Goal: Communication & Community: Participate in discussion

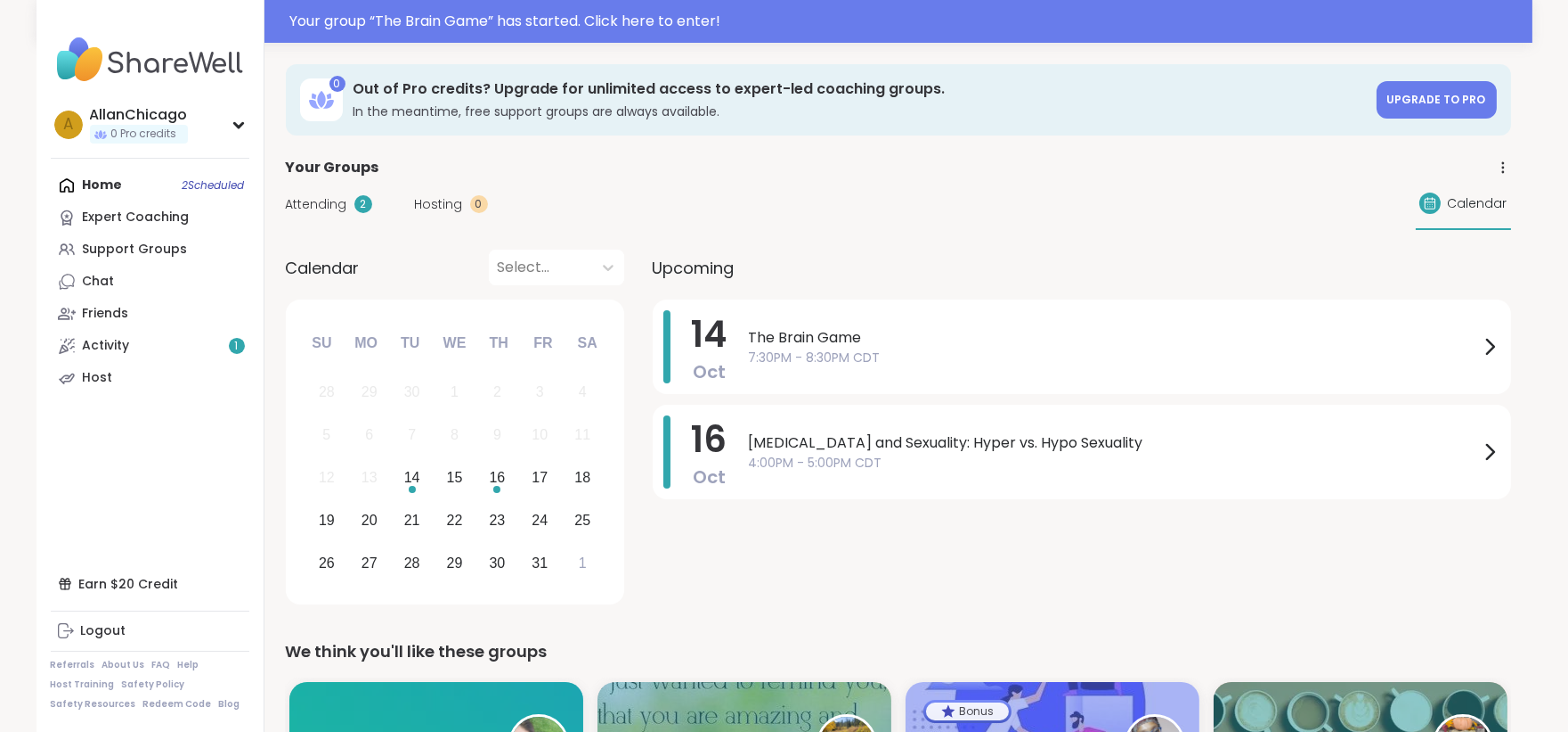
click at [321, 207] on span "Attending" at bounding box center [316, 204] width 61 height 19
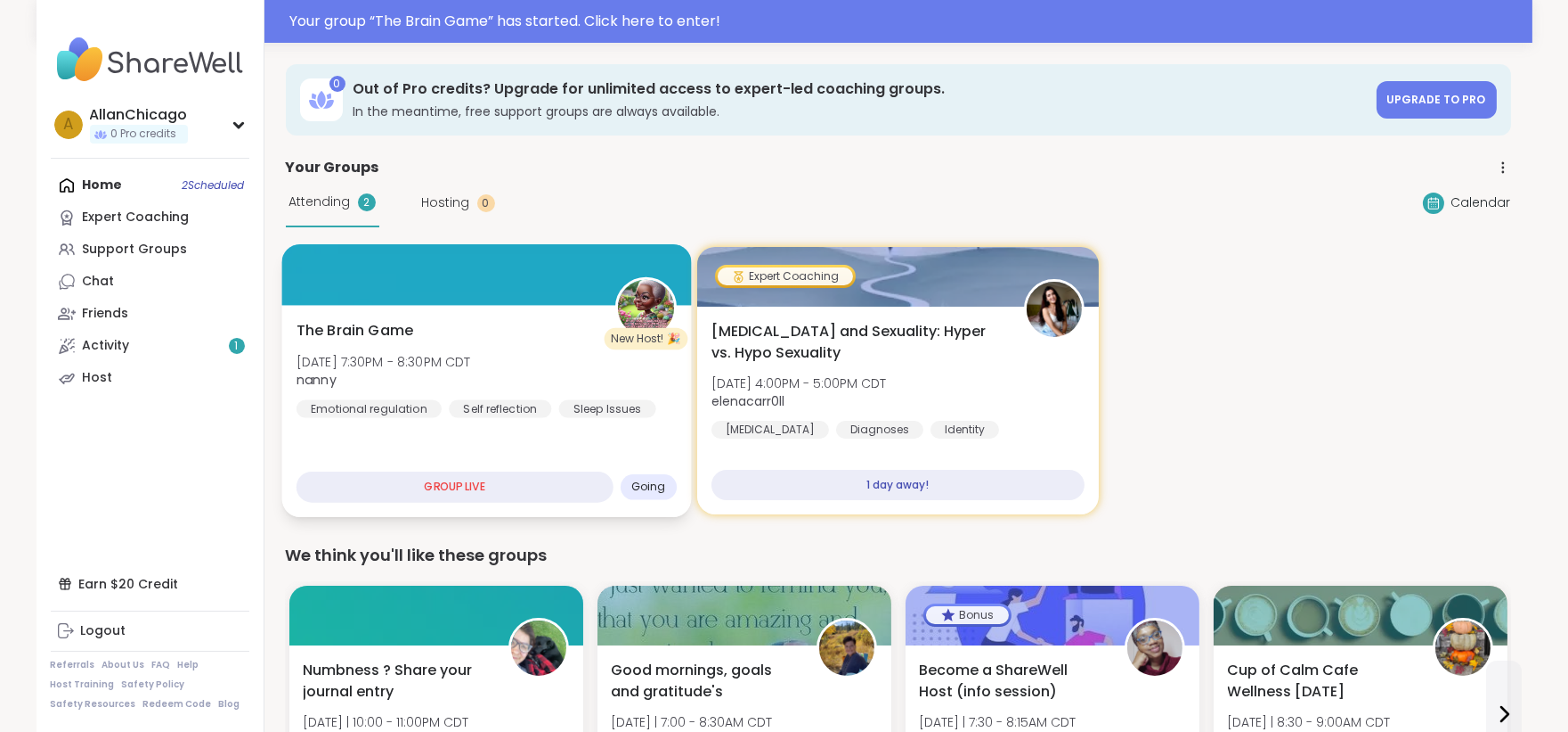
click at [406, 274] on div at bounding box center [487, 274] width 410 height 60
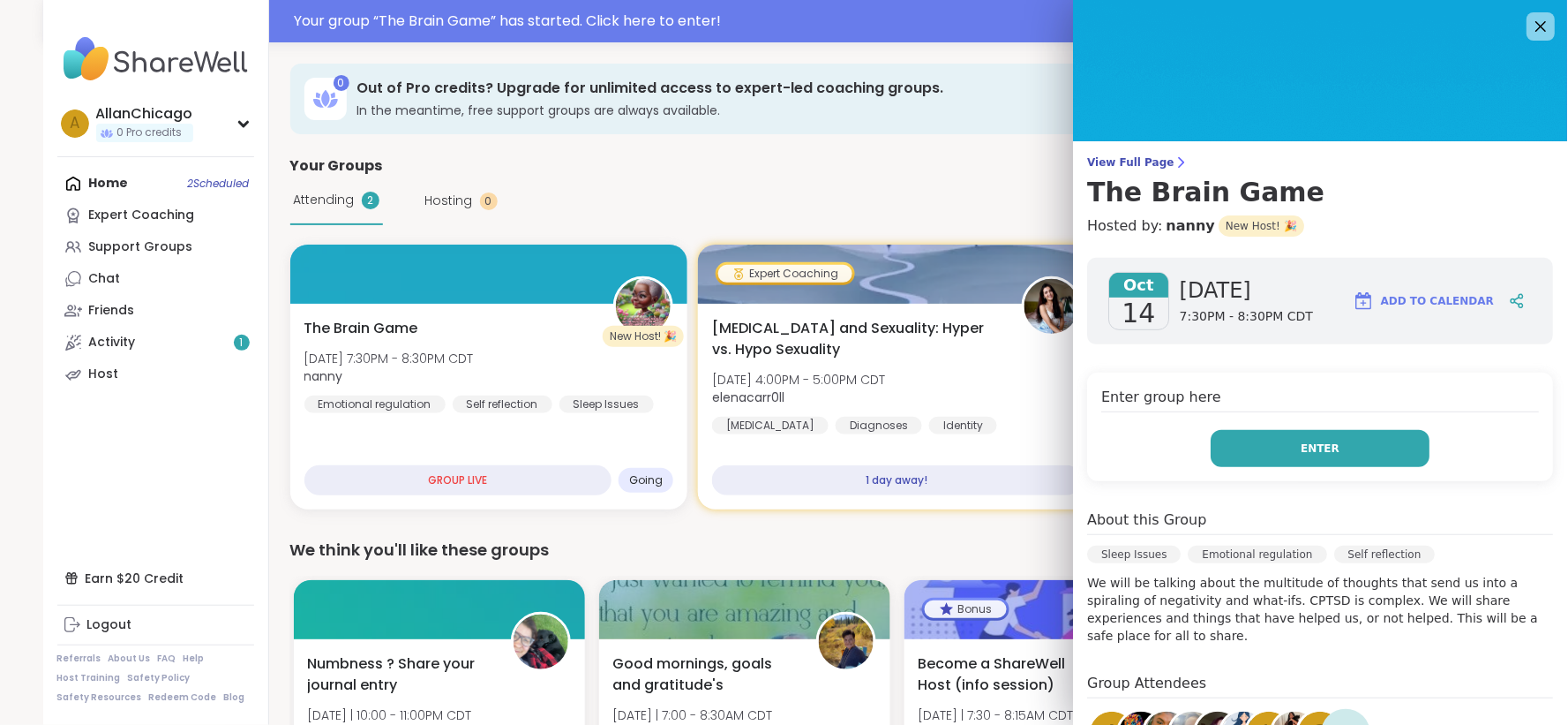
click at [1245, 445] on button "Enter" at bounding box center [1321, 448] width 219 height 37
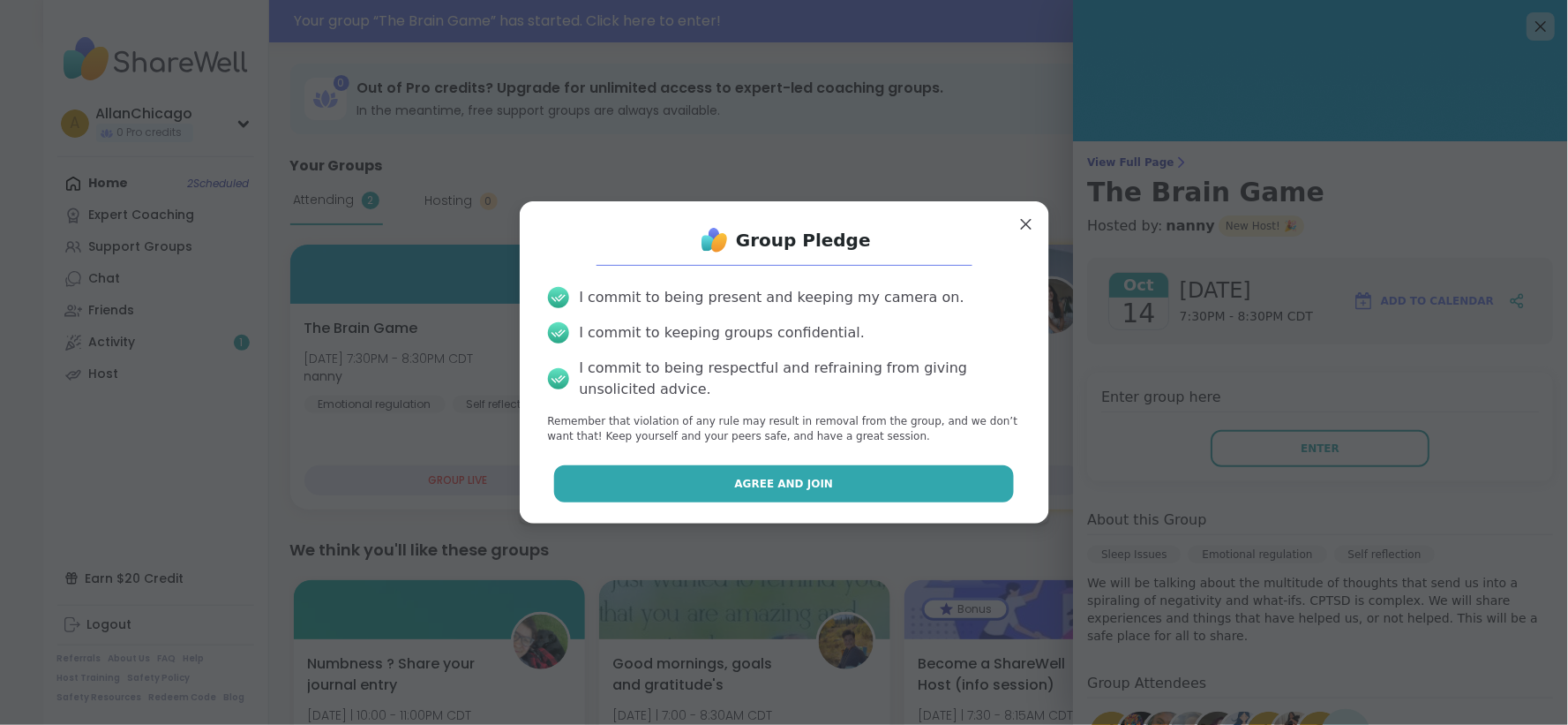
click at [791, 493] on button "Agree and Join" at bounding box center [784, 483] width 459 height 37
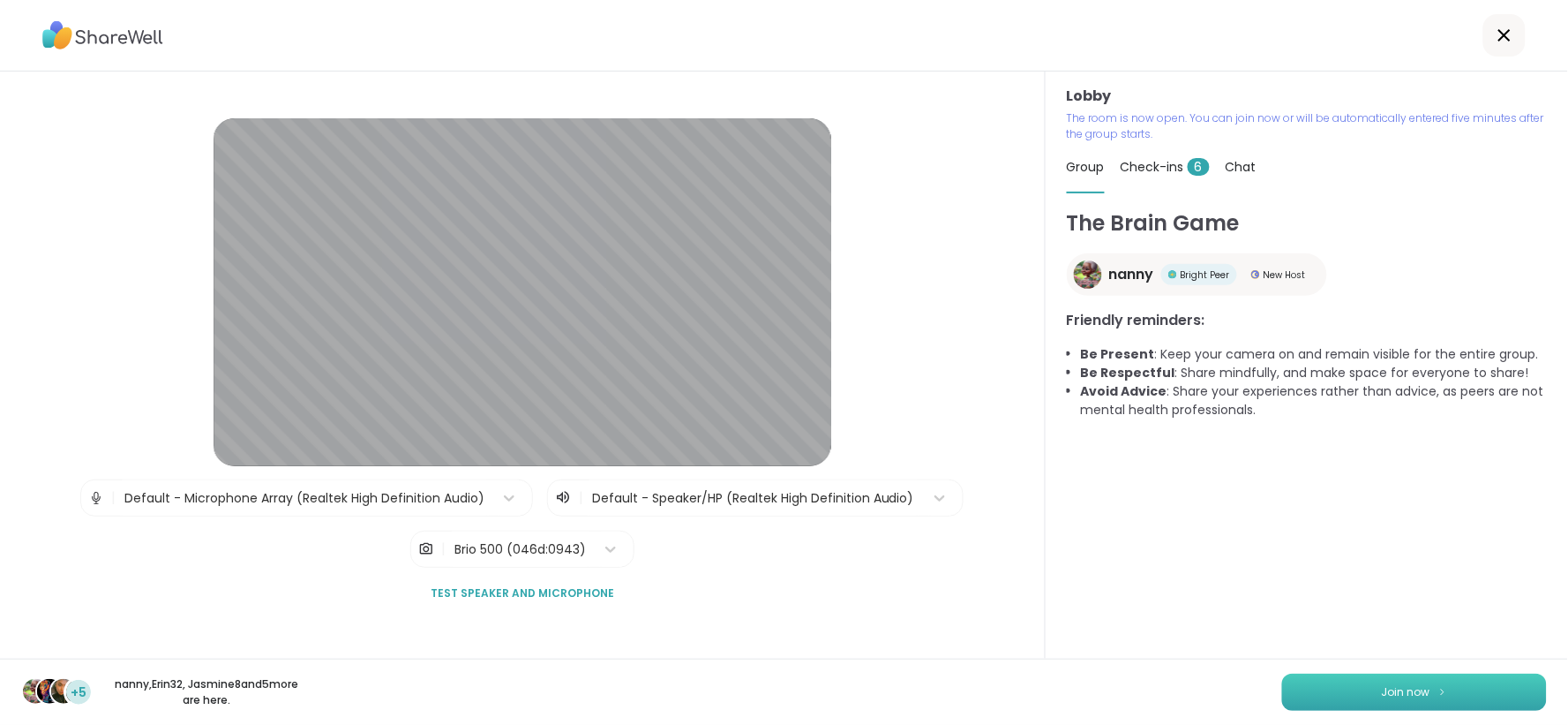
click at [1382, 698] on span "Join now" at bounding box center [1405, 691] width 49 height 16
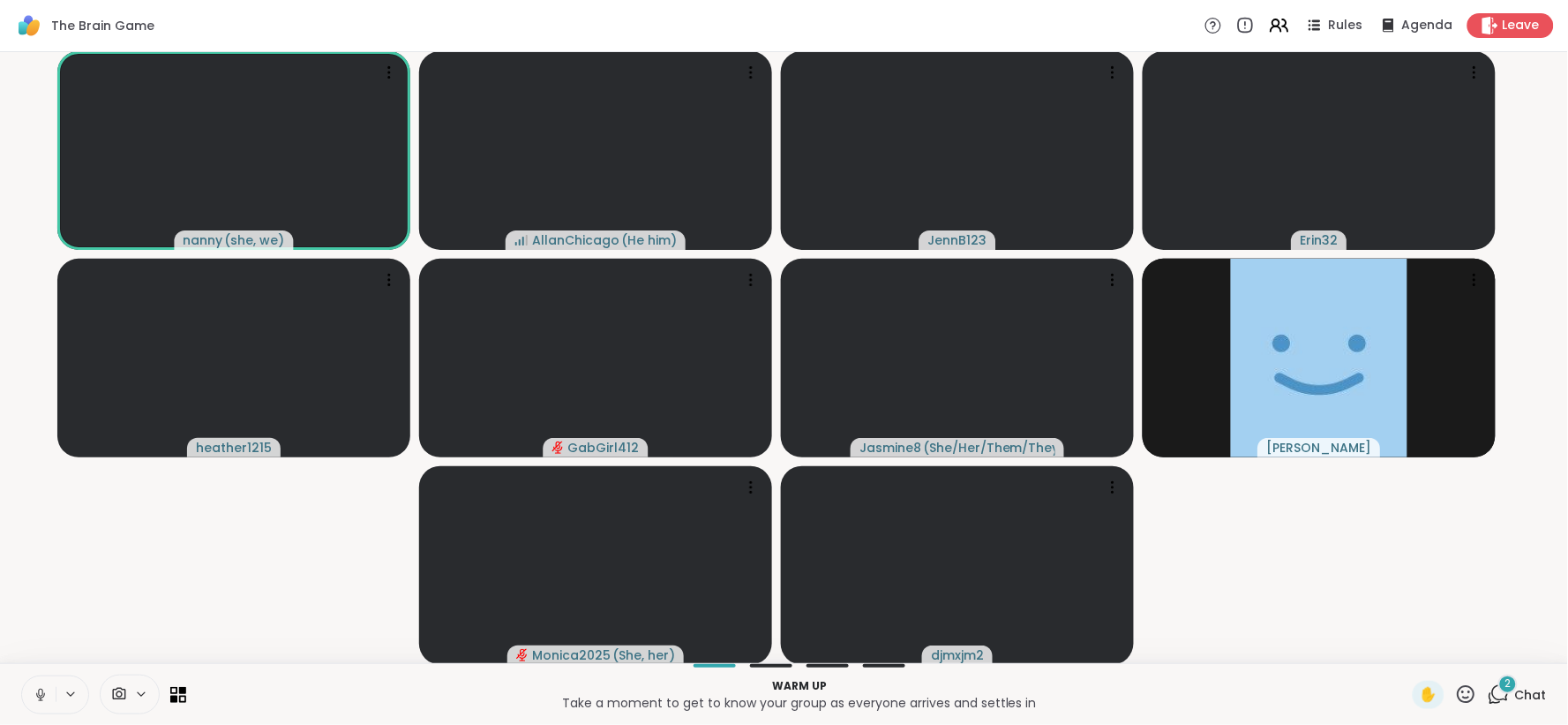
drag, startPoint x: 1386, startPoint y: 578, endPoint x: 1298, endPoint y: 561, distance: 89.6
click at [1298, 561] on video-player-container "nanny ( she, we ) AllanChicago ( He him ) JennB123 Erin32 heather1215 GabGirl41…" at bounding box center [784, 357] width 1547 height 596
